Goal: Task Accomplishment & Management: Complete application form

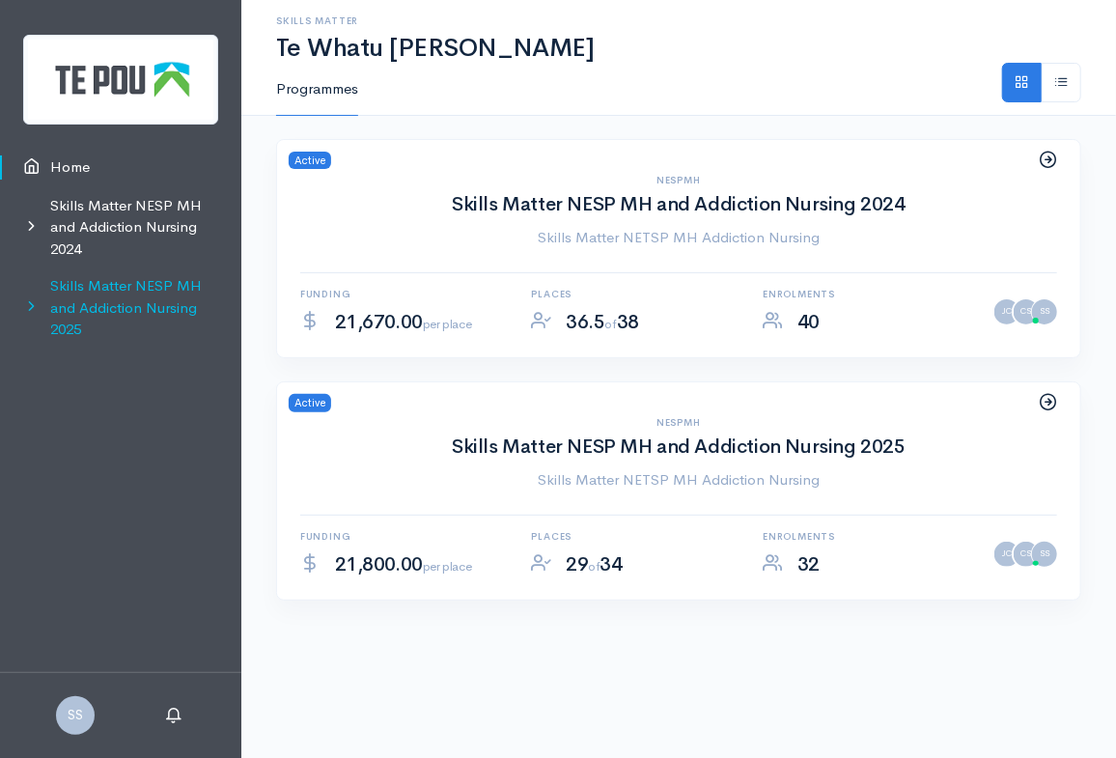
click at [99, 309] on link "Skills Matter NESP MH and Addiction Nursing 2025" at bounding box center [120, 307] width 241 height 81
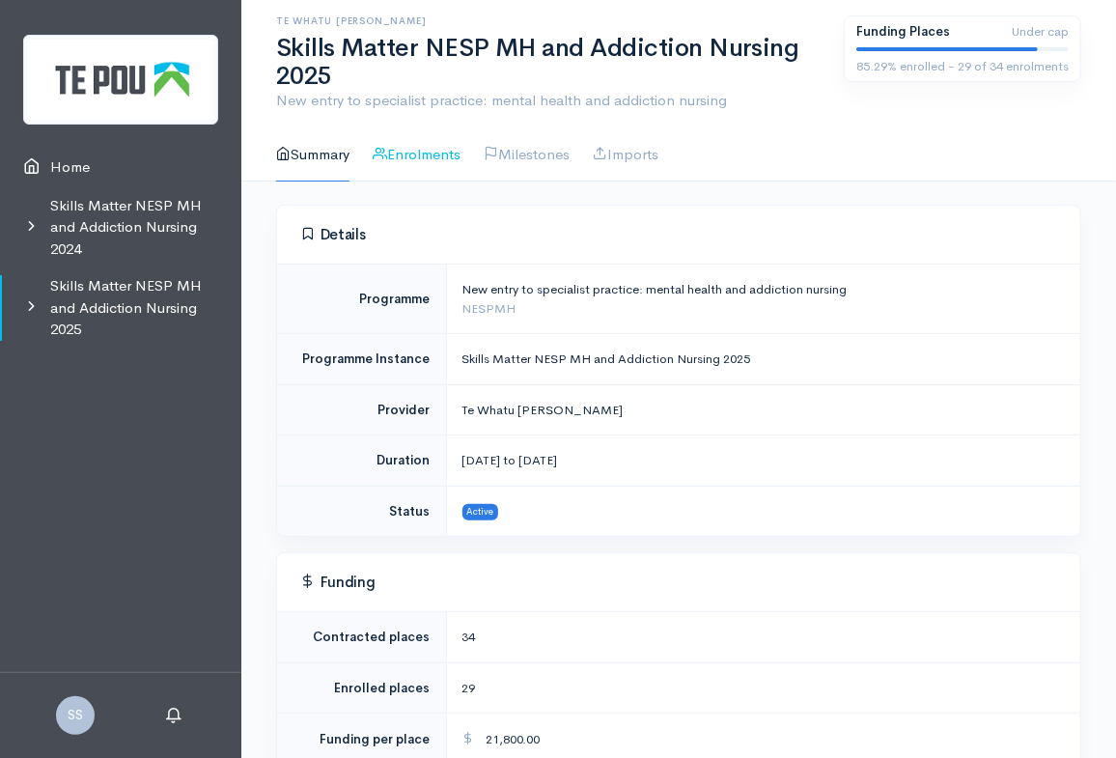
click at [416, 151] on link "Enrolments" at bounding box center [417, 154] width 88 height 55
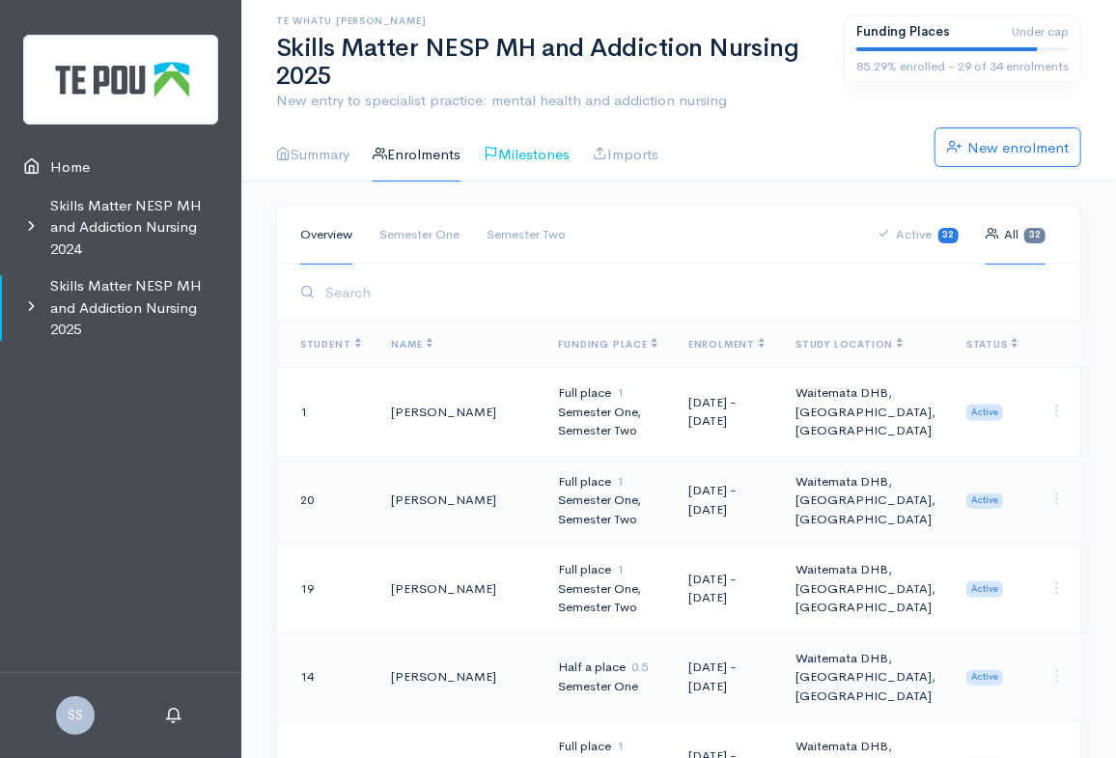
click at [529, 158] on link "Milestones" at bounding box center [527, 154] width 86 height 55
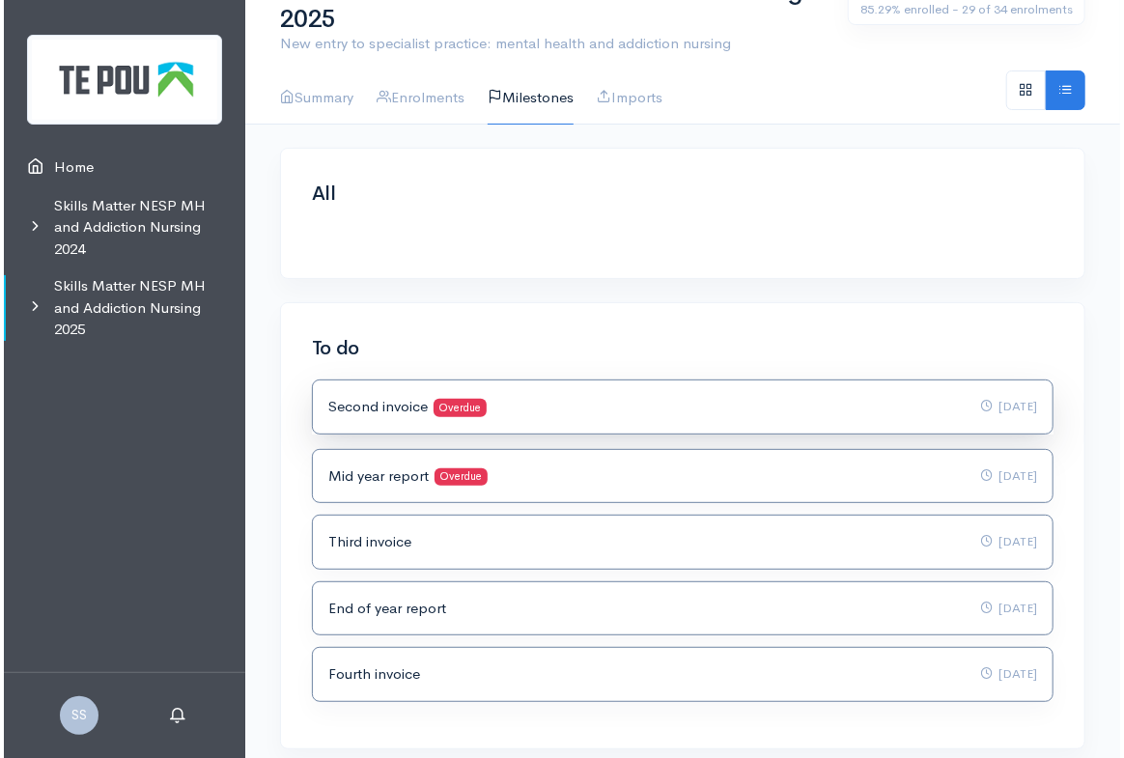
scroll to position [87, 0]
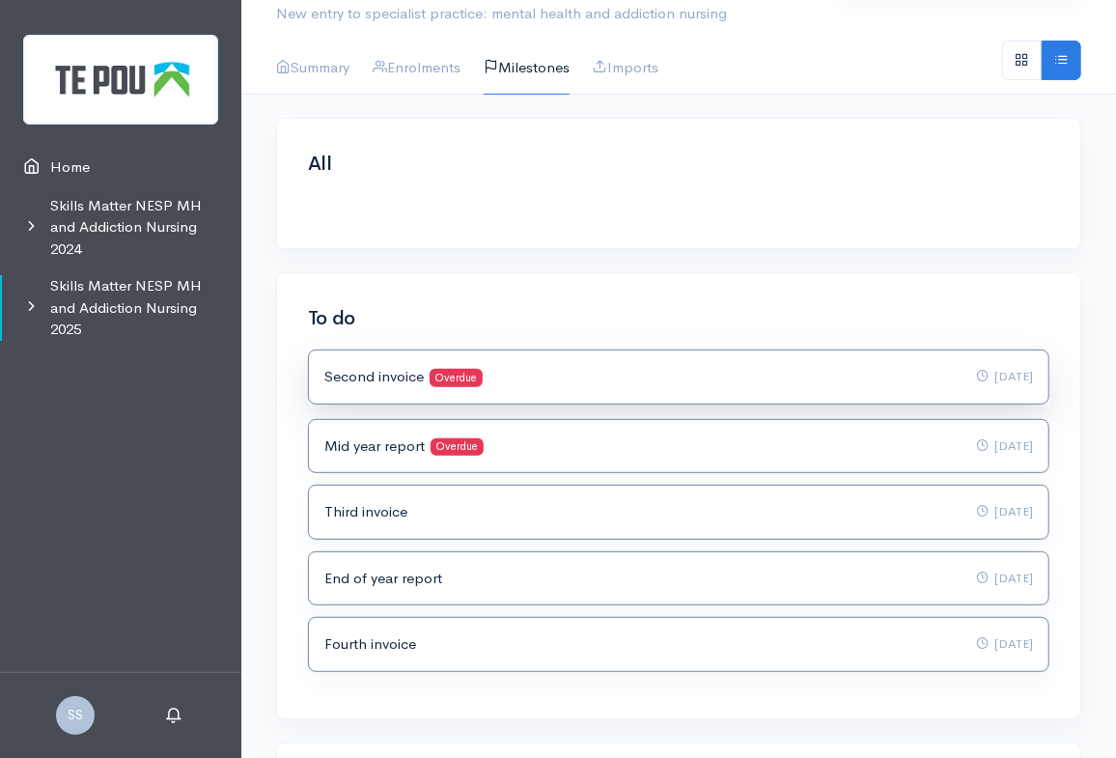
click at [794, 377] on div "Second invoice Overdue 10 Jun 2025" at bounding box center [678, 377] width 708 height 22
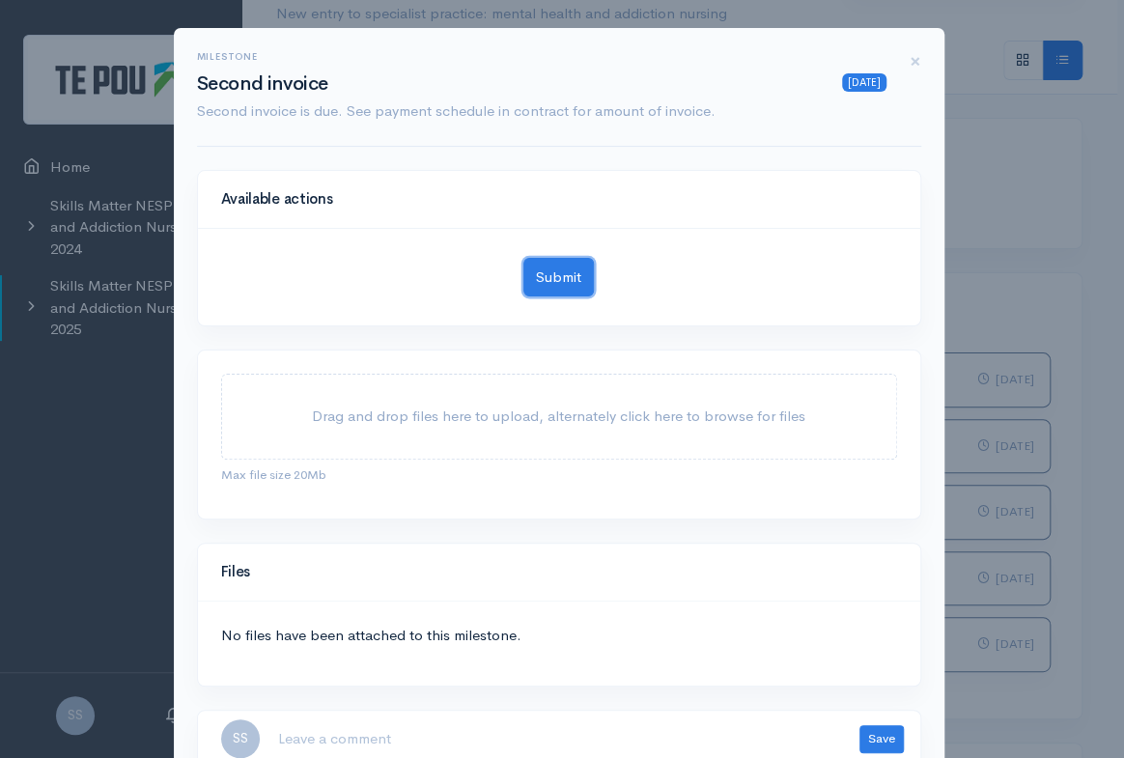
click at [551, 285] on button "Submit" at bounding box center [558, 278] width 70 height 40
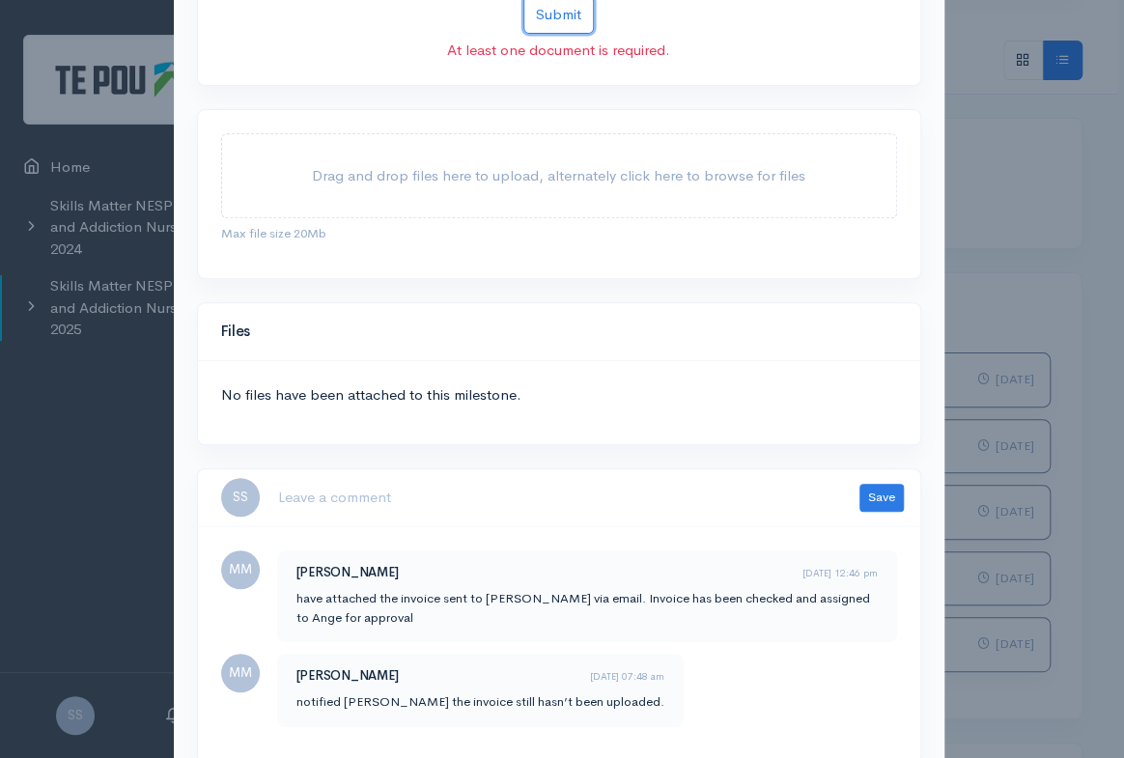
scroll to position [339, 0]
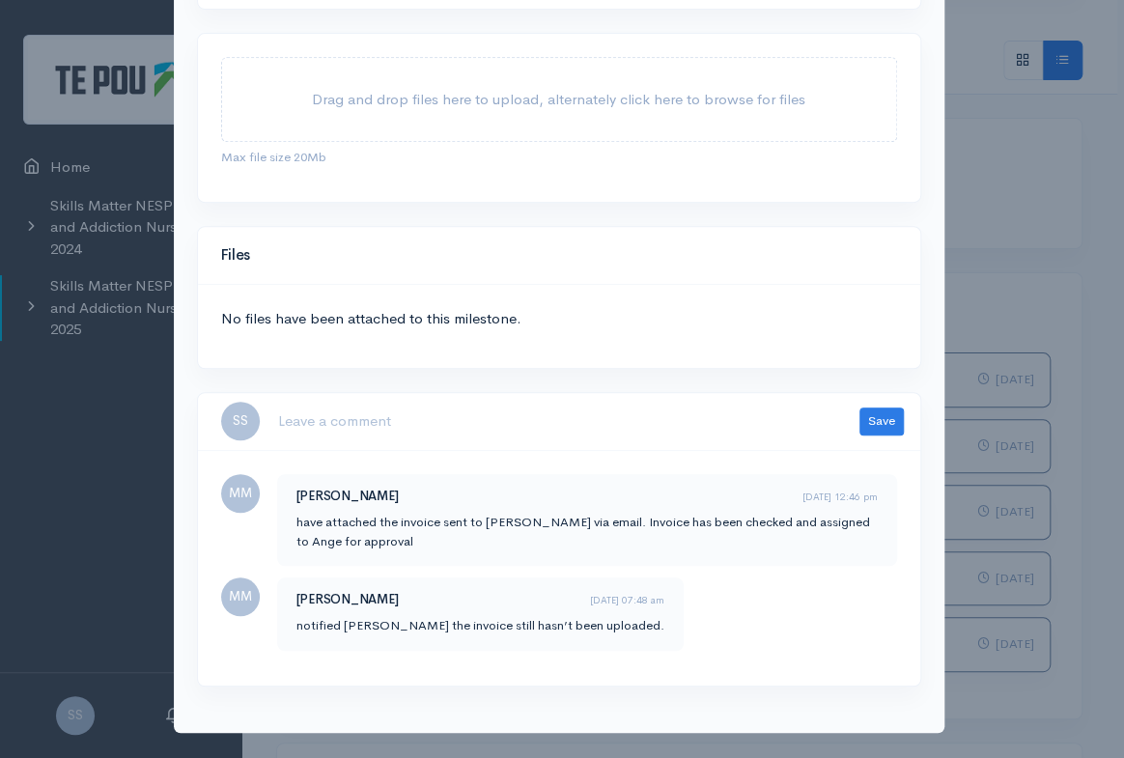
click at [242, 251] on h4 "Files" at bounding box center [559, 255] width 676 height 16
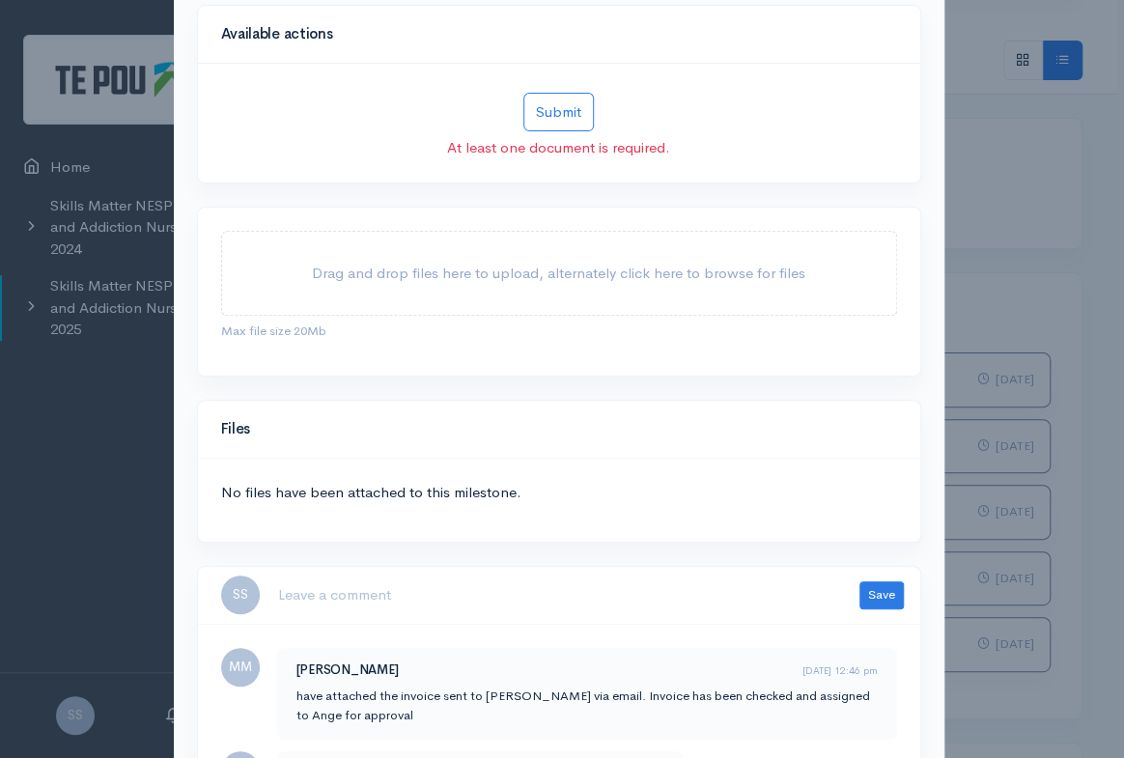
scroll to position [164, 0]
click at [401, 276] on span "Drag and drop files here to upload, alternately click here to browse for files" at bounding box center [558, 273] width 493 height 18
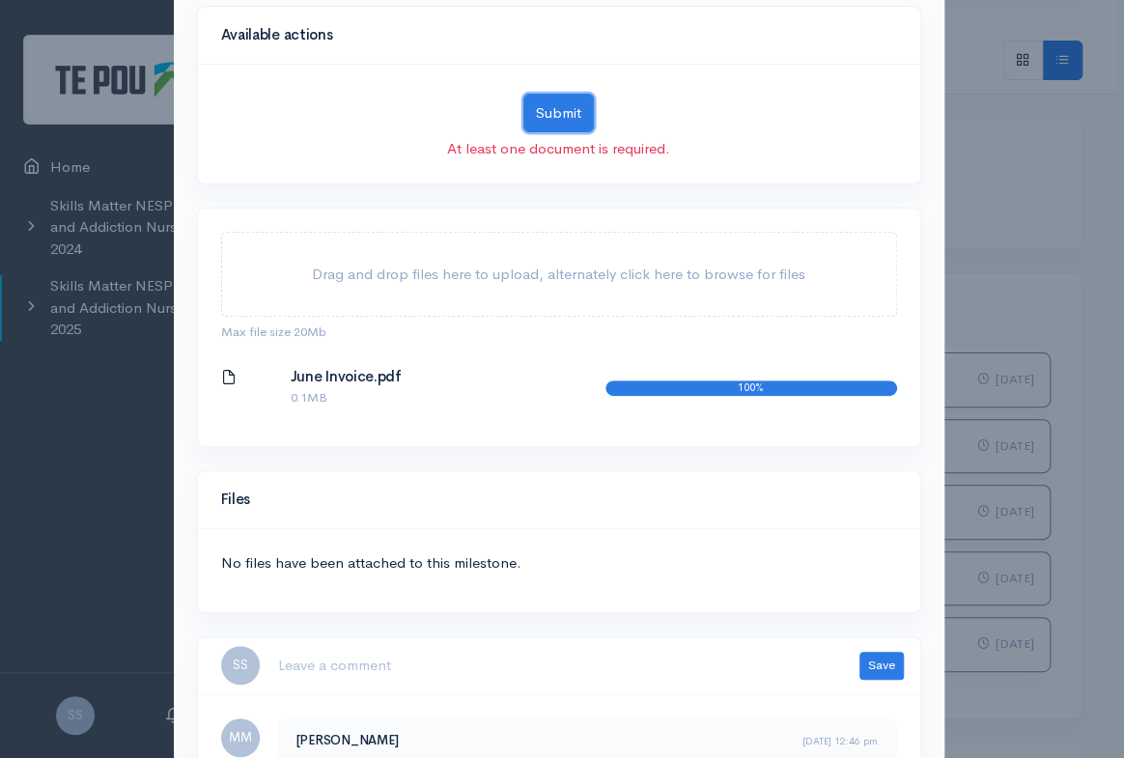
click at [543, 112] on button "Submit" at bounding box center [558, 114] width 70 height 40
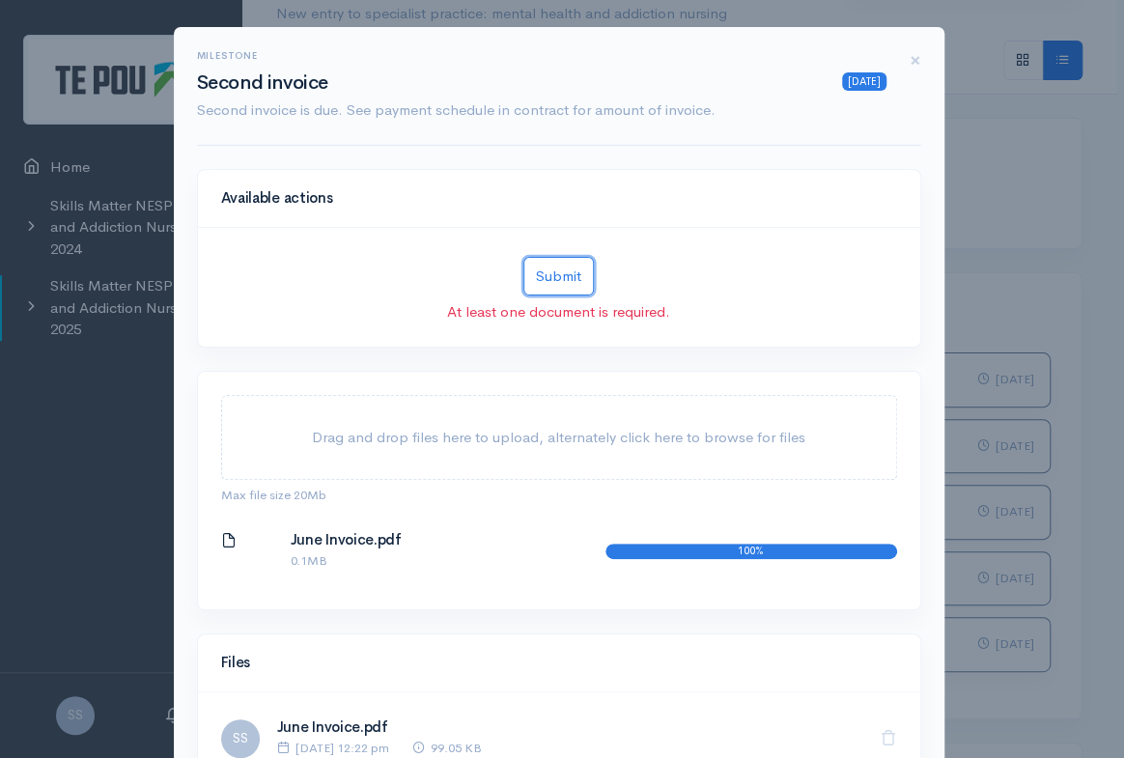
scroll to position [0, 0]
click at [561, 288] on button "Submit" at bounding box center [558, 278] width 70 height 40
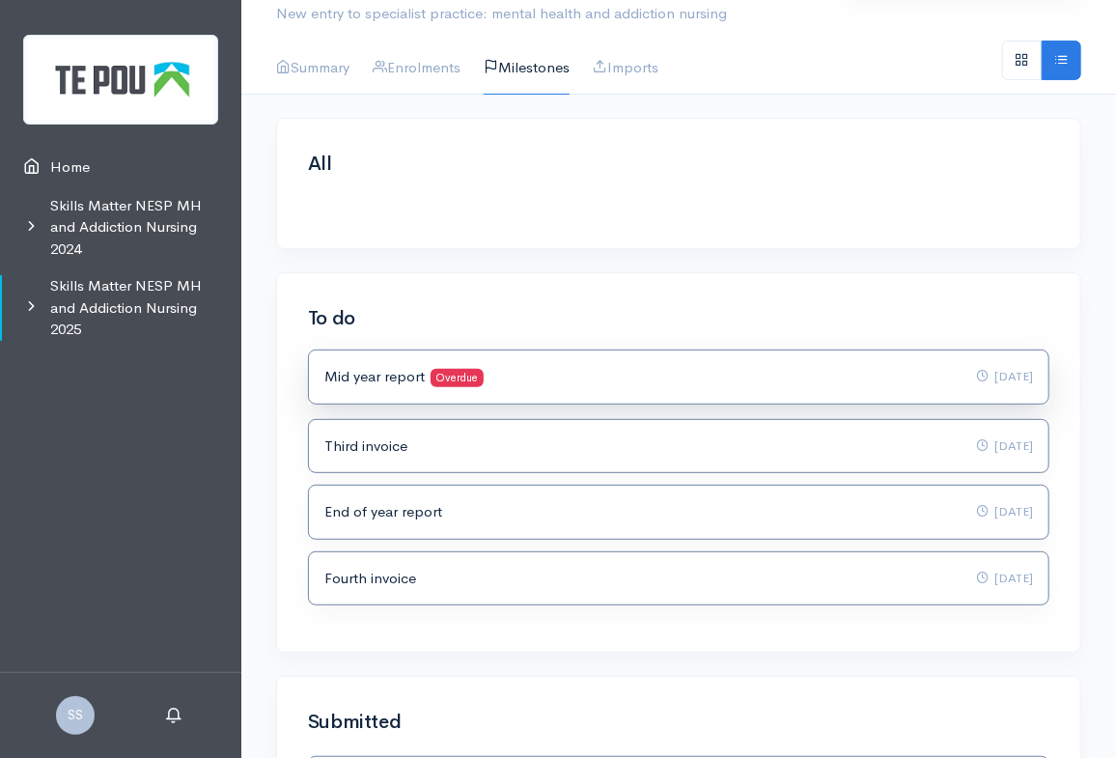
click at [420, 394] on div "Mid year report Overdue 28 Jul 2025" at bounding box center [678, 376] width 739 height 53
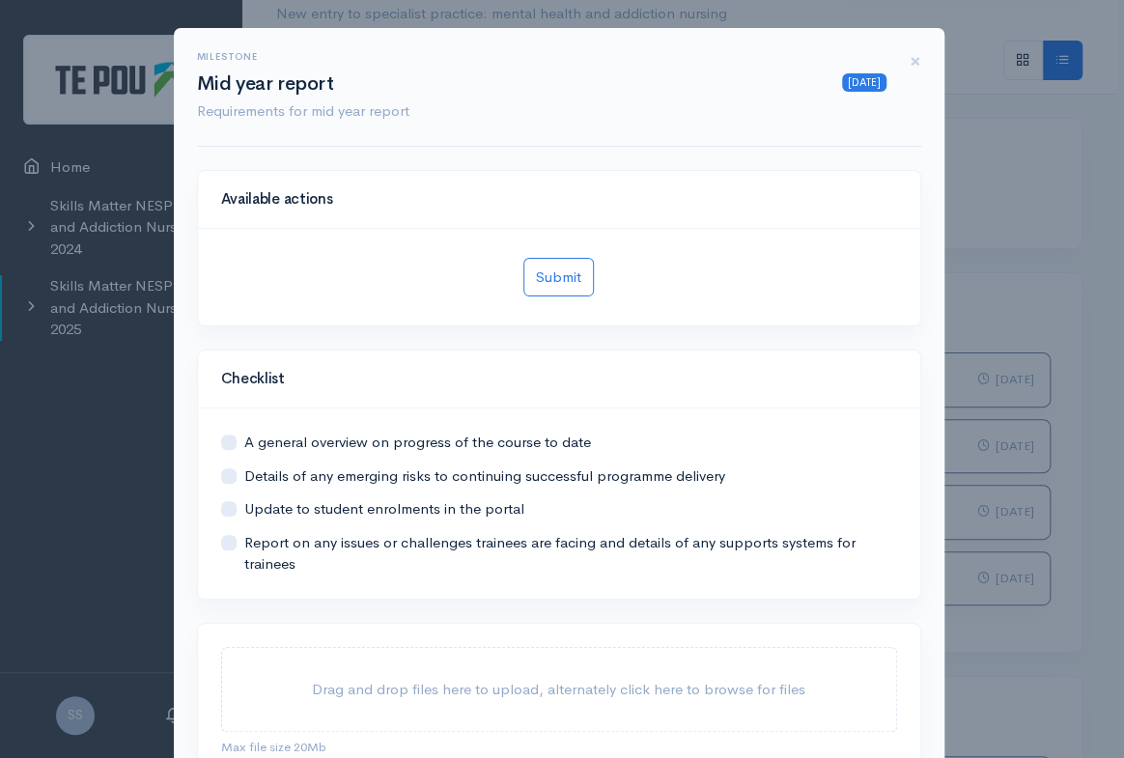
click at [244, 440] on label at bounding box center [244, 442] width 0 height 22
click at [221, 440] on input "checkbox" at bounding box center [228, 440] width 15 height 18
checkbox input "true"
click at [244, 480] on label at bounding box center [244, 476] width 0 height 22
click at [222, 480] on input "checkbox" at bounding box center [228, 474] width 15 height 18
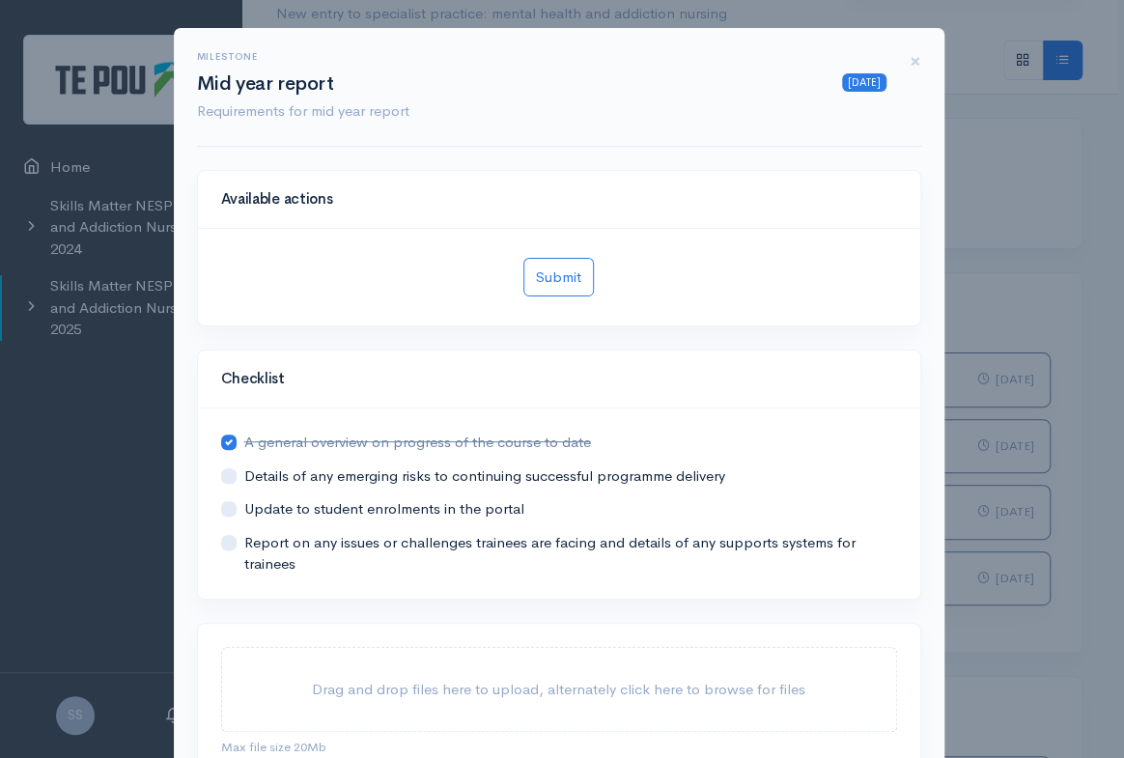
checkbox input "true"
click at [244, 513] on label at bounding box center [244, 509] width 0 height 22
click at [221, 513] on input "checkbox" at bounding box center [228, 507] width 15 height 18
checkbox input "true"
click at [244, 544] on label at bounding box center [244, 553] width 0 height 43
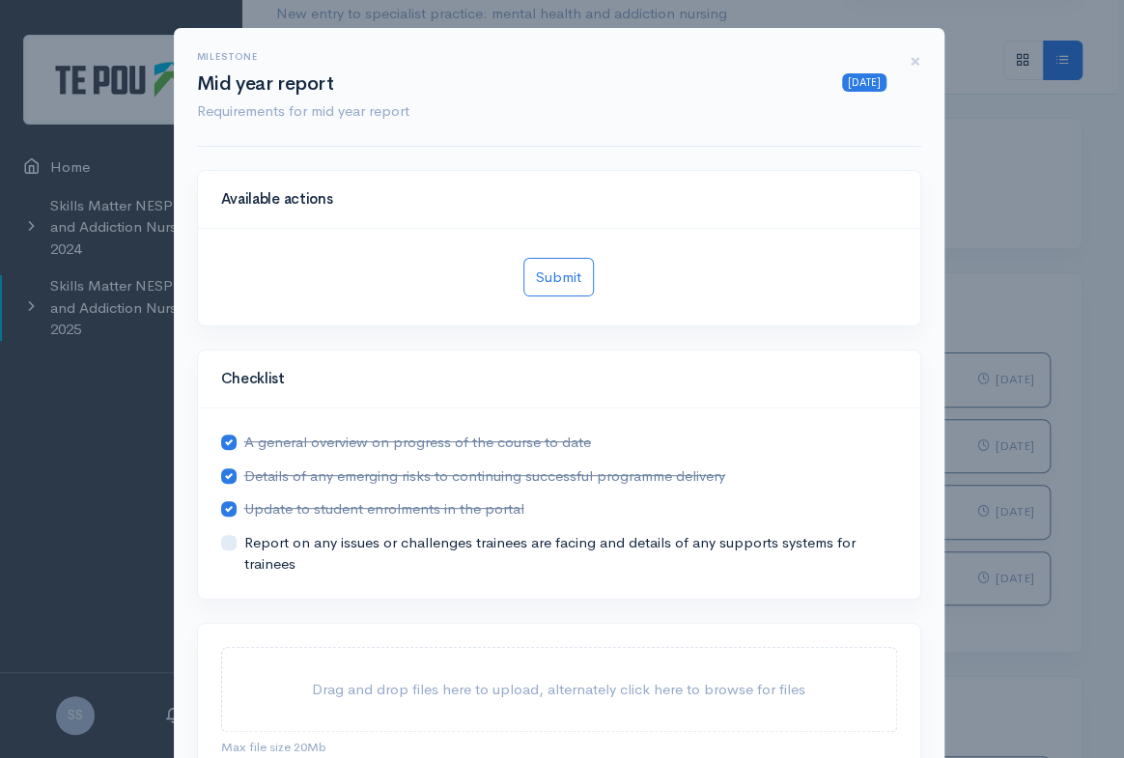
click at [226, 544] on input "checkbox" at bounding box center [228, 541] width 15 height 18
checkbox input "true"
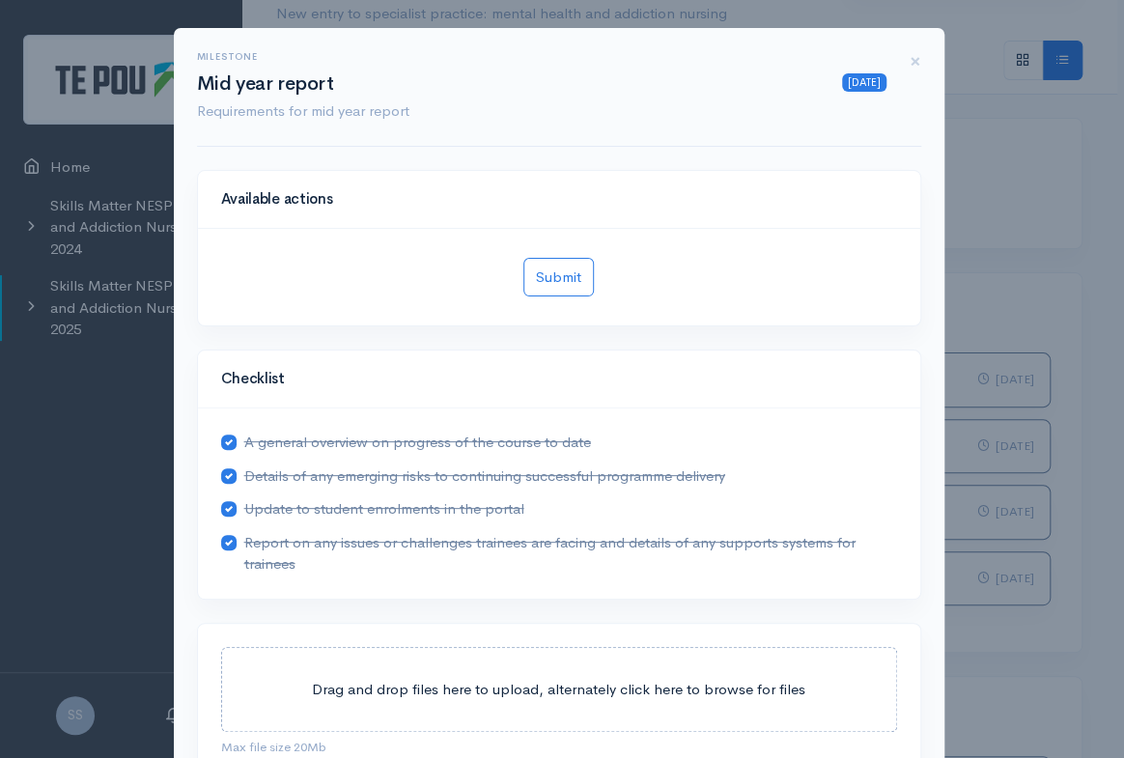
click at [475, 685] on span "Drag and drop files here to upload, alternately click here to browse for files" at bounding box center [558, 689] width 493 height 18
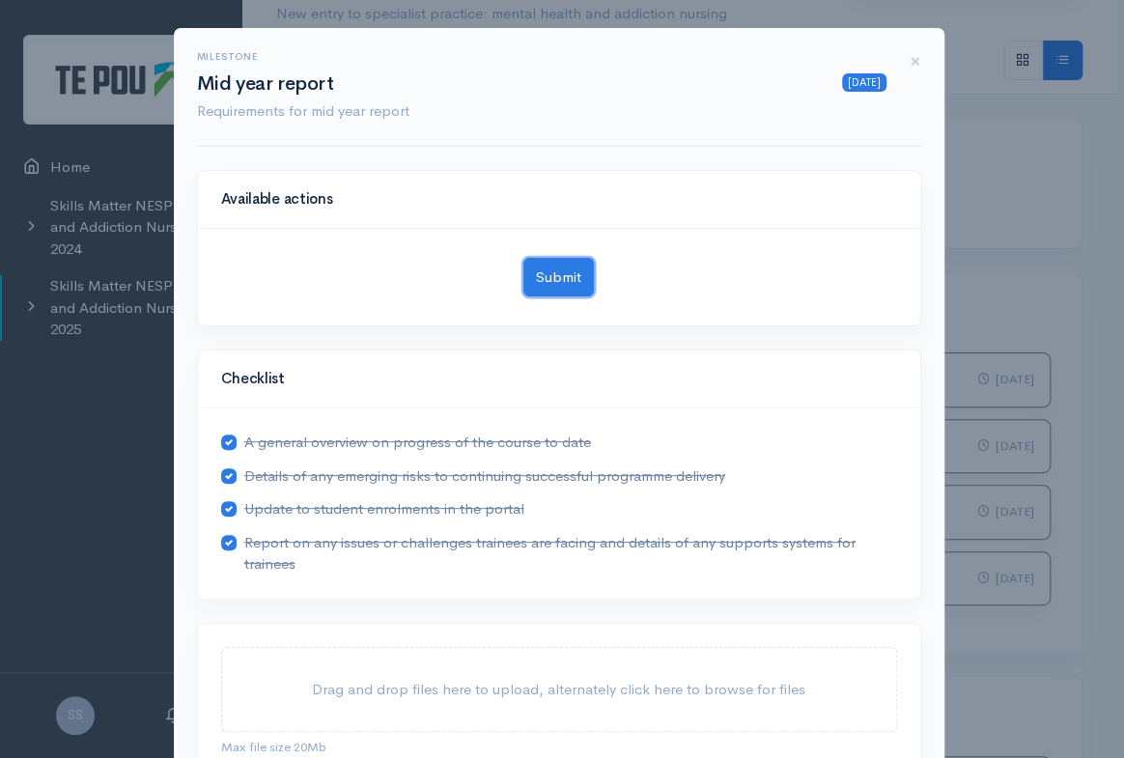
click at [541, 263] on button "Submit" at bounding box center [558, 278] width 70 height 40
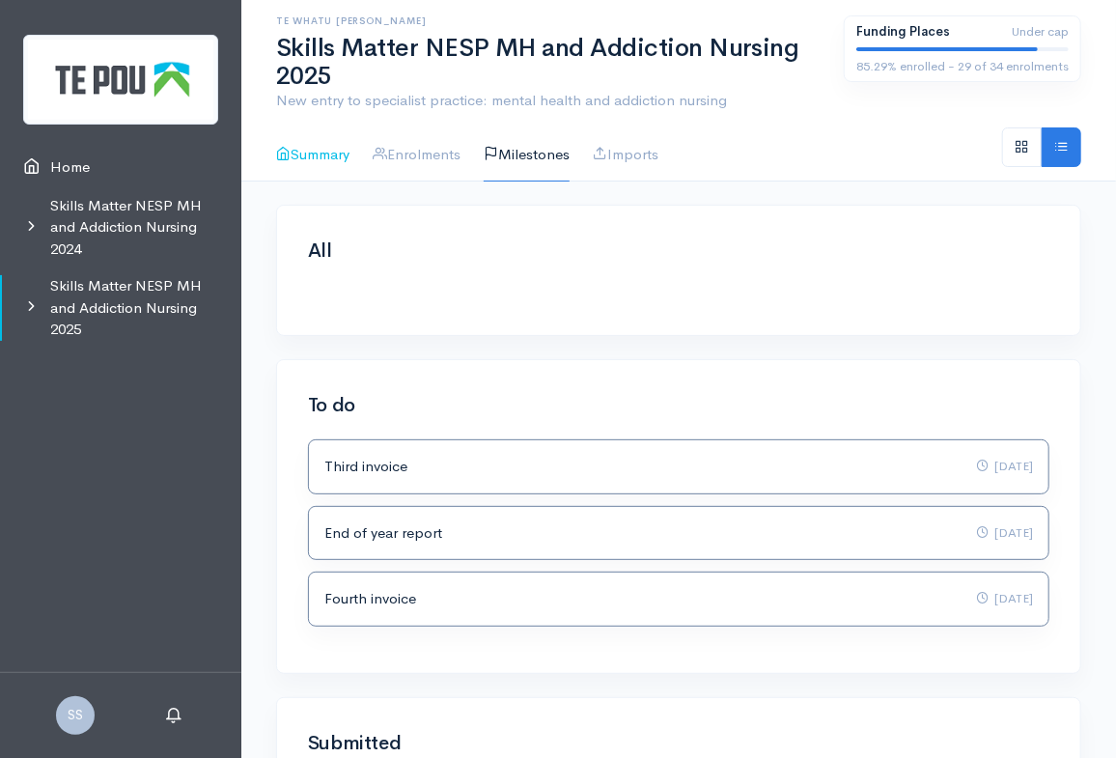
click at [309, 151] on link "Summary" at bounding box center [312, 154] width 73 height 55
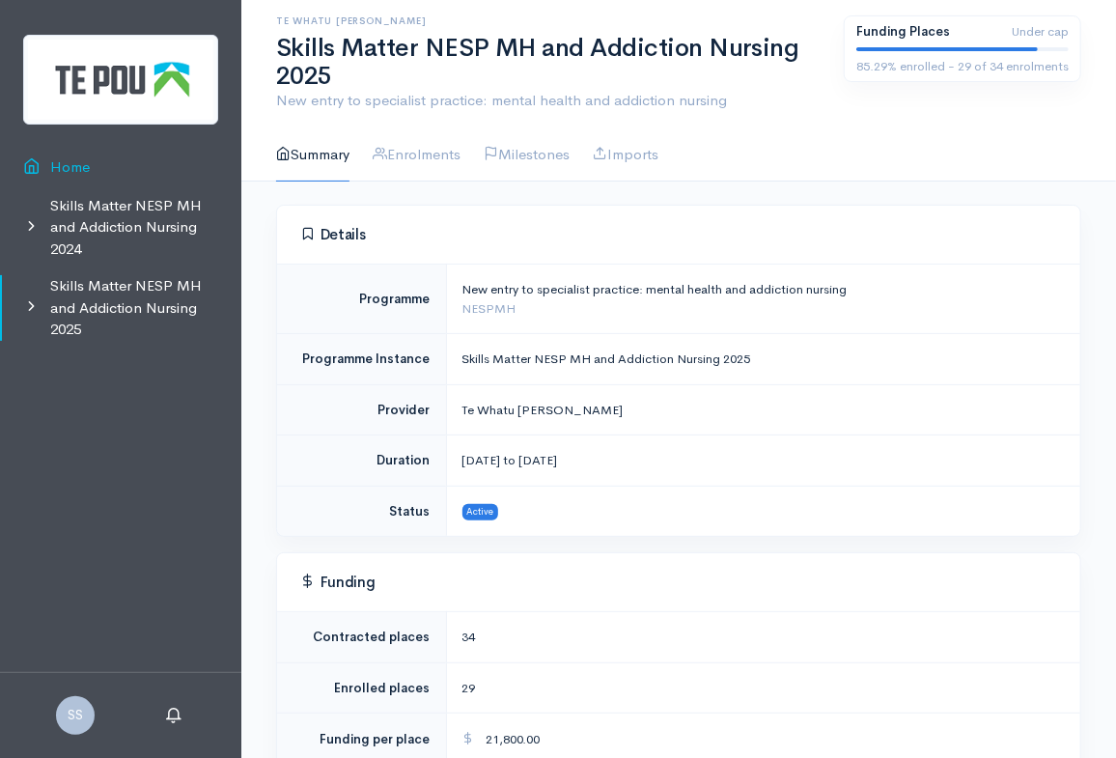
click at [57, 162] on link "Home" at bounding box center [120, 168] width 241 height 40
